Goal: Navigation & Orientation: Go to known website

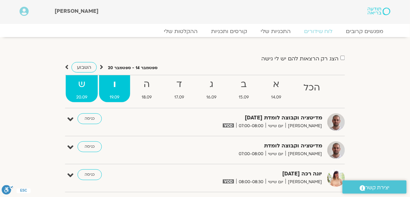
click at [85, 87] on strong "ש" at bounding box center [82, 84] width 32 height 15
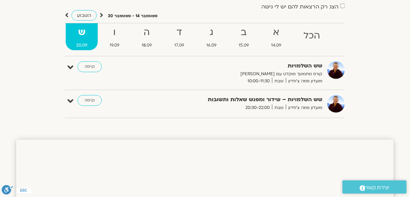
scroll to position [54, 0]
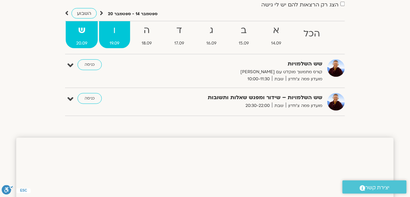
click at [116, 32] on strong "ו" at bounding box center [114, 30] width 31 height 15
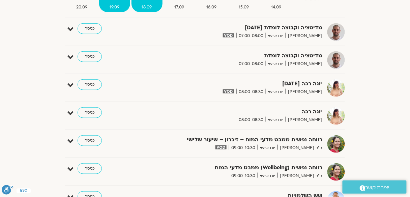
scroll to position [81, 0]
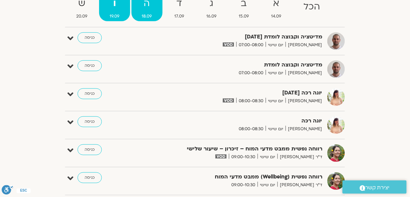
click at [151, 6] on strong "ה" at bounding box center [147, 3] width 31 height 15
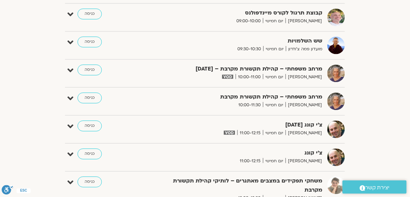
scroll to position [324, 0]
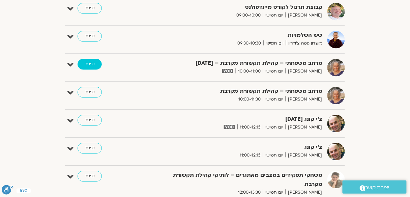
click at [90, 63] on link "כניסה" at bounding box center [90, 64] width 24 height 11
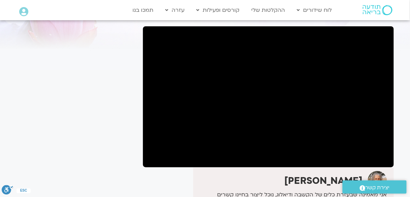
scroll to position [54, 0]
